Goal: Information Seeking & Learning: Learn about a topic

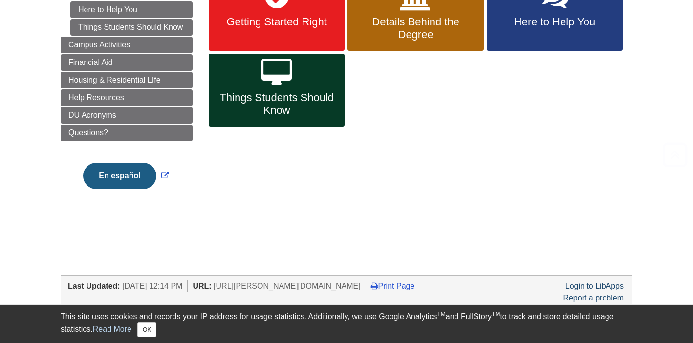
scroll to position [201, 0]
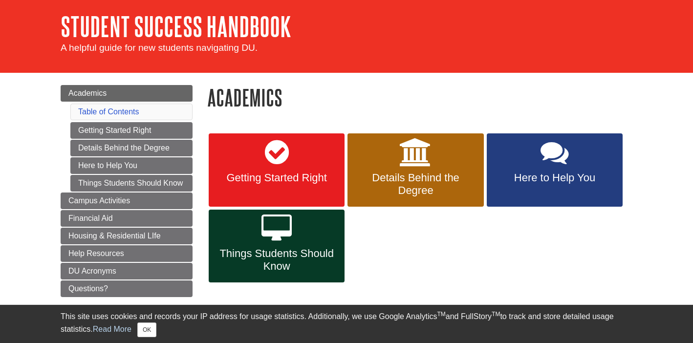
scroll to position [42, 0]
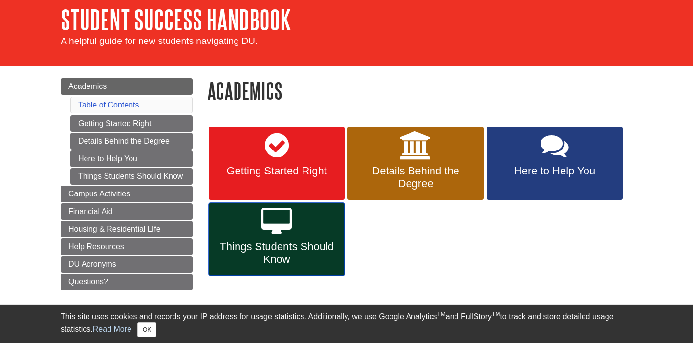
click at [254, 221] on link "Things Students Should Know" at bounding box center [277, 239] width 136 height 73
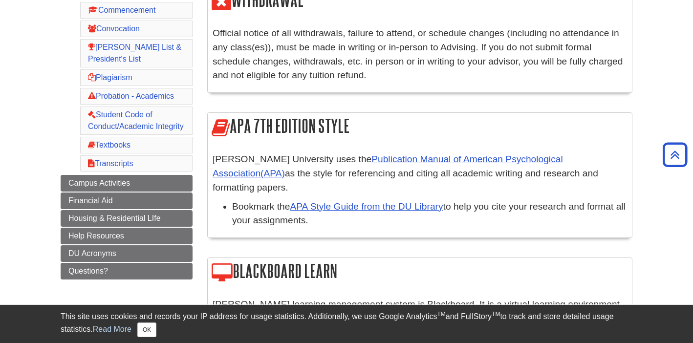
scroll to position [319, 0]
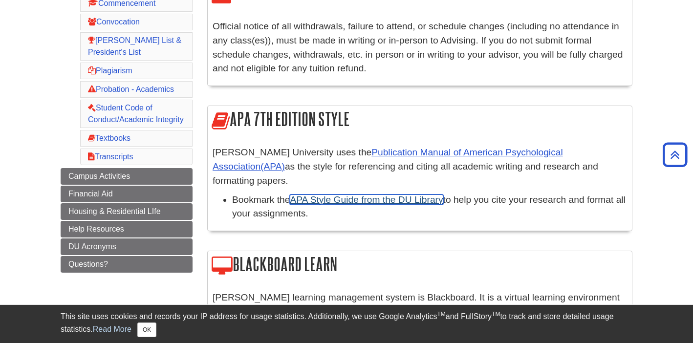
click at [329, 194] on link "APA Style Guide from the DU Library" at bounding box center [366, 199] width 153 height 10
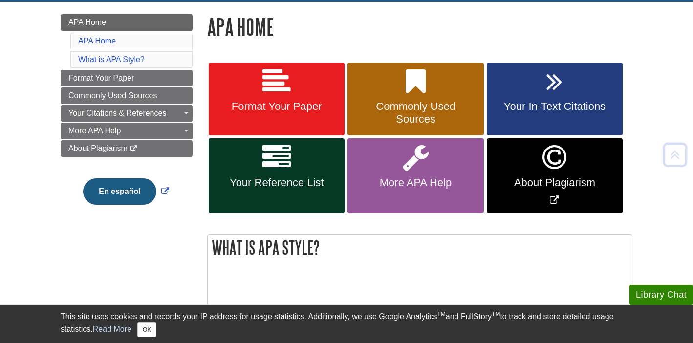
scroll to position [132, 0]
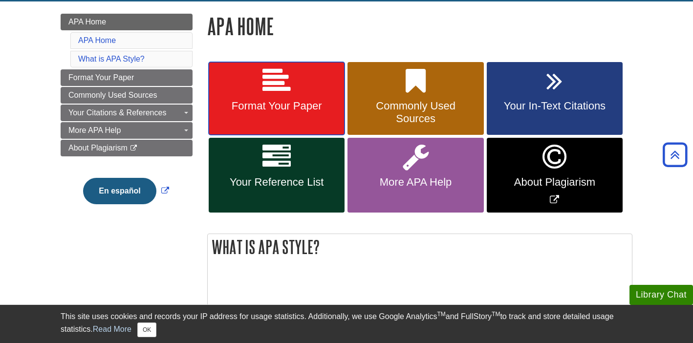
click at [298, 110] on span "Format Your Paper" at bounding box center [276, 106] width 121 height 13
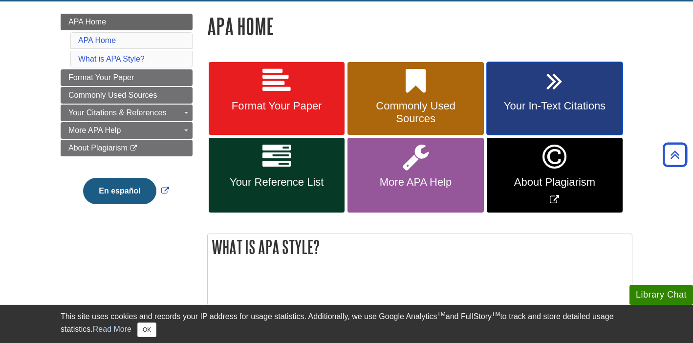
click at [531, 116] on link "Your In-Text Citations" at bounding box center [555, 98] width 136 height 73
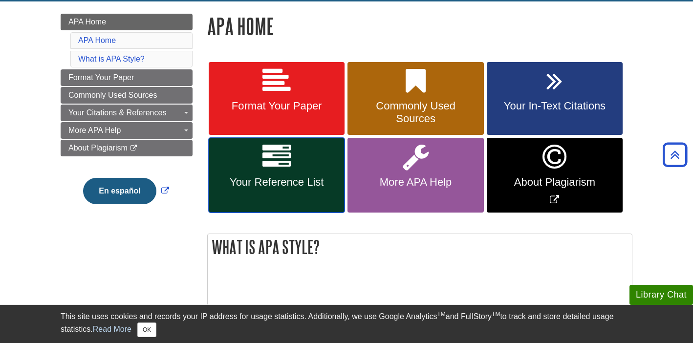
click at [256, 195] on link "Your Reference List" at bounding box center [277, 175] width 136 height 75
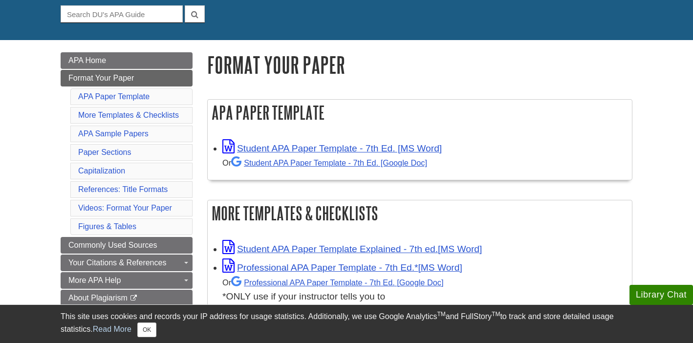
scroll to position [95, 0]
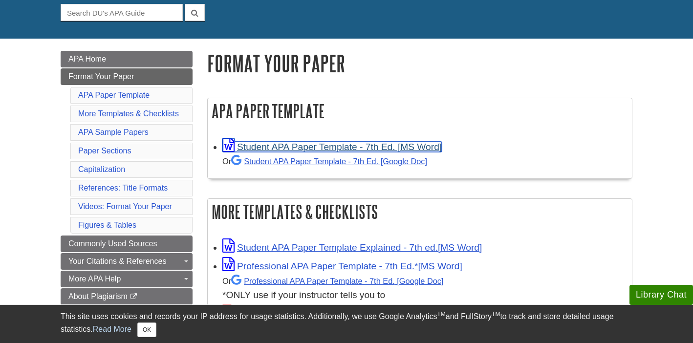
click at [298, 150] on link "Student APA Paper Template - 7th Ed. [MS Word]" at bounding box center [331, 147] width 219 height 10
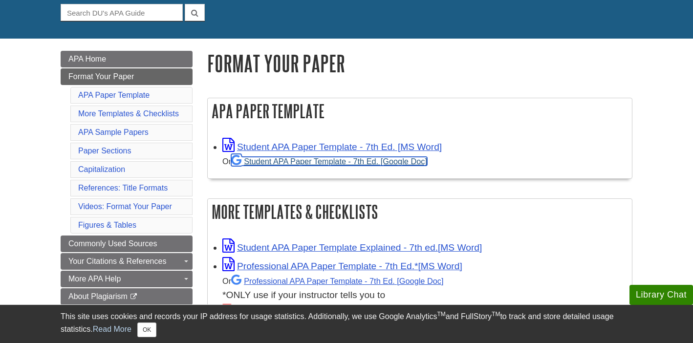
click at [340, 161] on link "Student APA Paper Template - 7th Ed. [Google Doc]" at bounding box center [329, 161] width 196 height 9
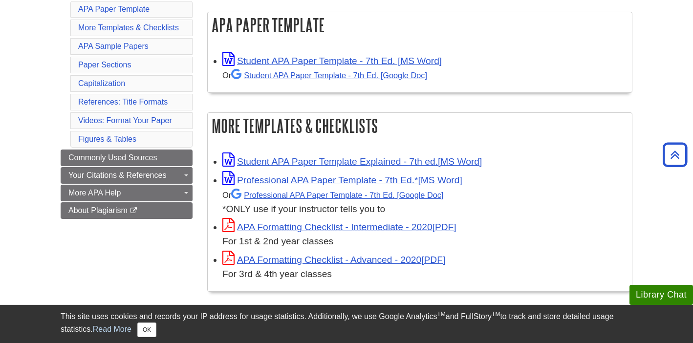
scroll to position [0, 0]
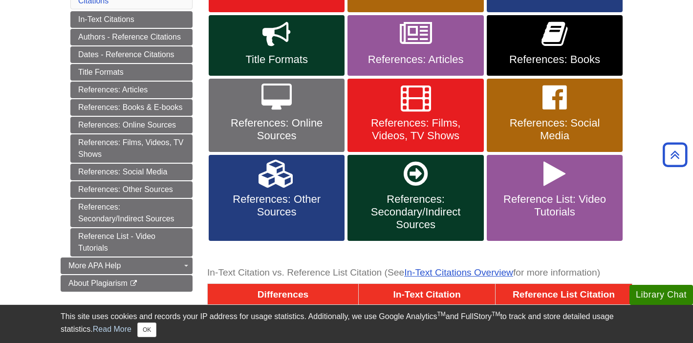
scroll to position [255, 0]
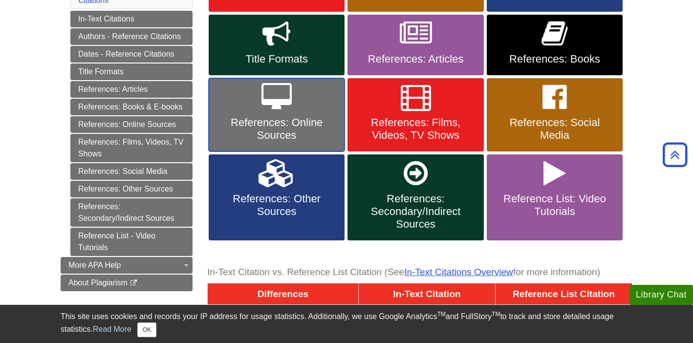
click at [292, 124] on span "References: Online Sources" at bounding box center [276, 128] width 121 height 25
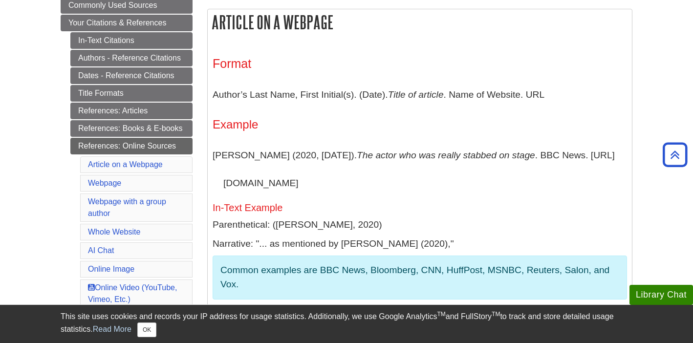
scroll to position [188, 0]
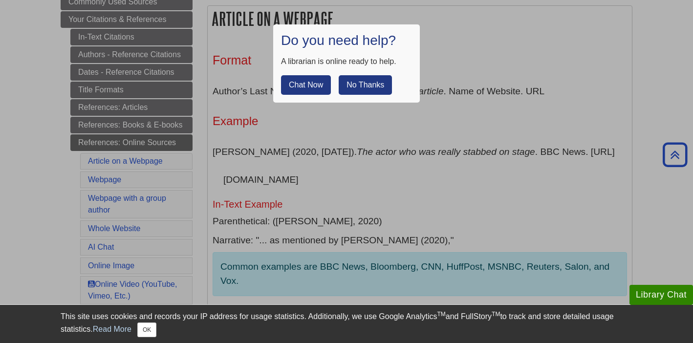
click at [367, 90] on button "No Thanks" at bounding box center [365, 85] width 53 height 20
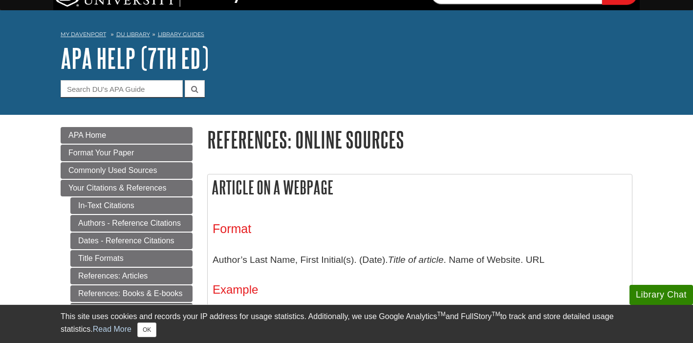
scroll to position [20, 0]
